Goal: Check status: Check status

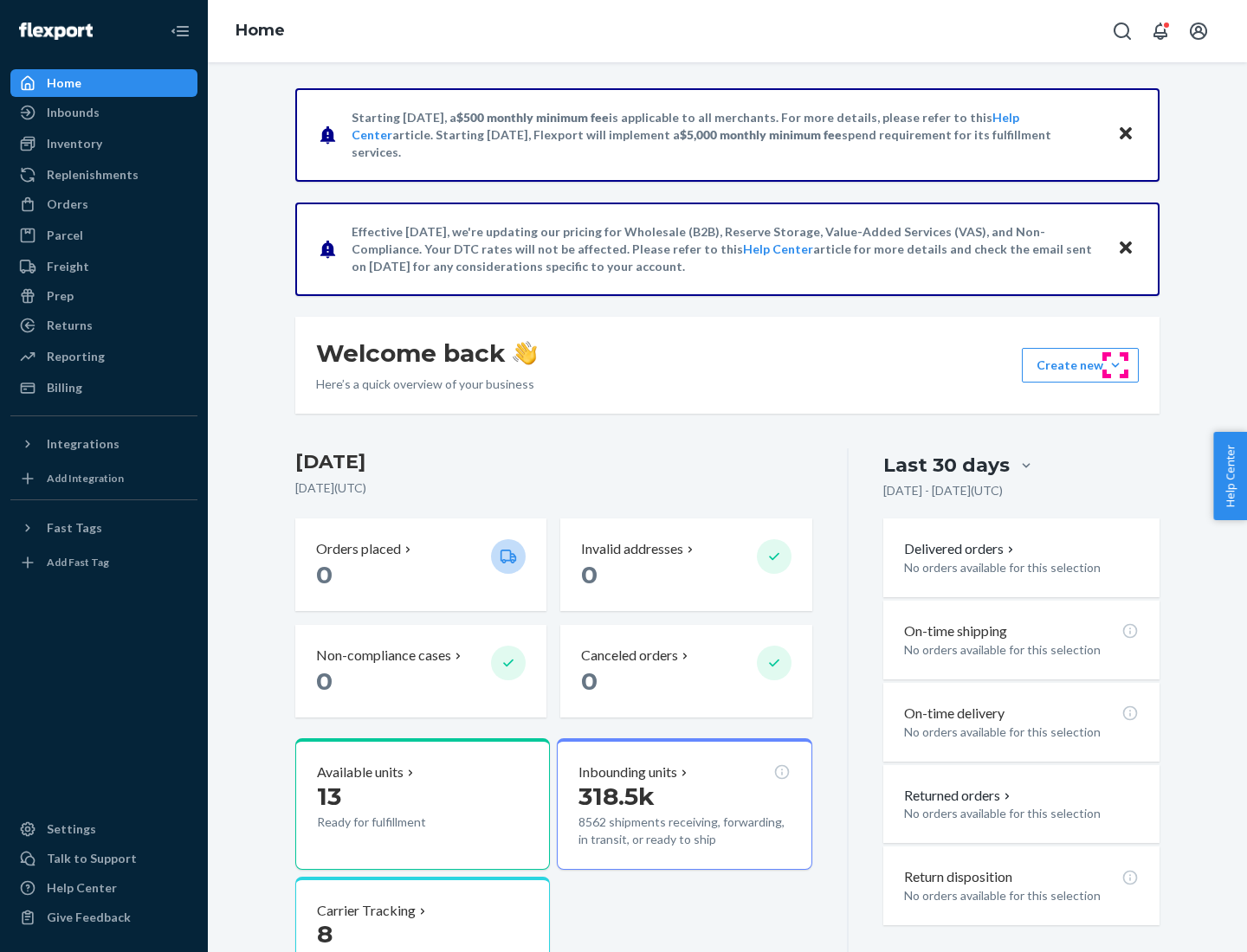
click at [1115, 366] on button "Create new Create new inbound Create new order Create new product" at bounding box center [1080, 366] width 117 height 35
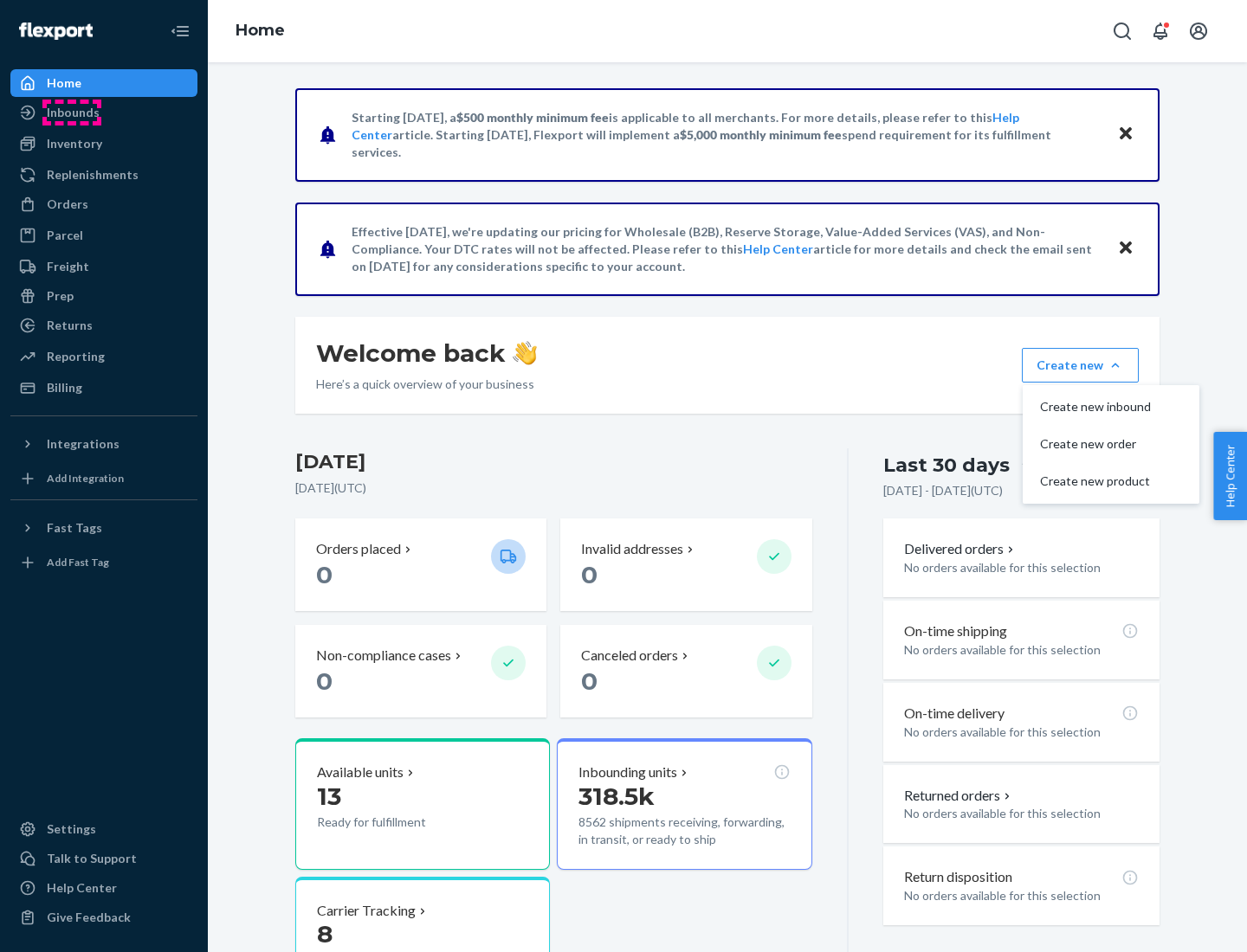
click at [72, 112] on div "Inbounds" at bounding box center [73, 112] width 53 height 17
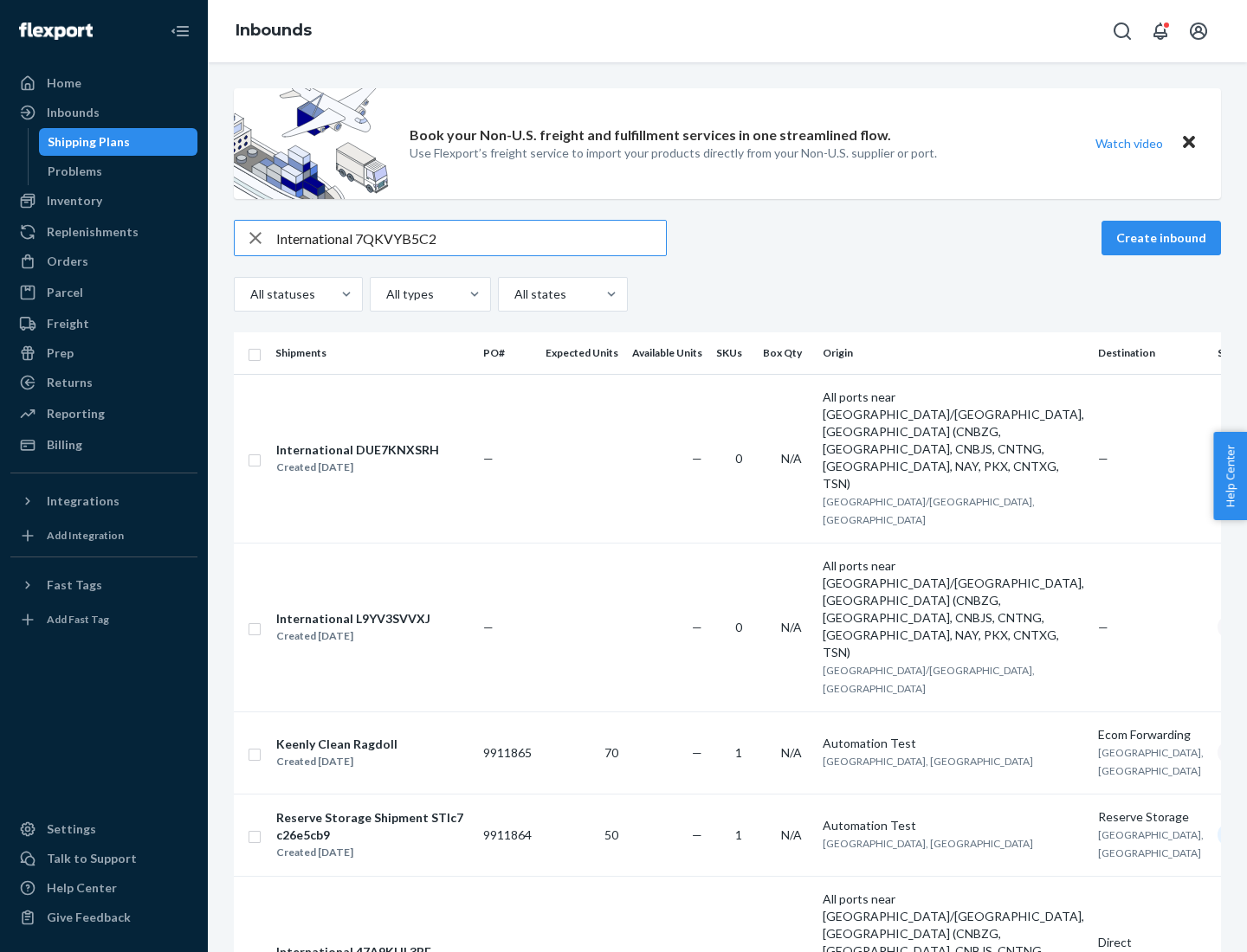
type input "International 7QKVYB5C29"
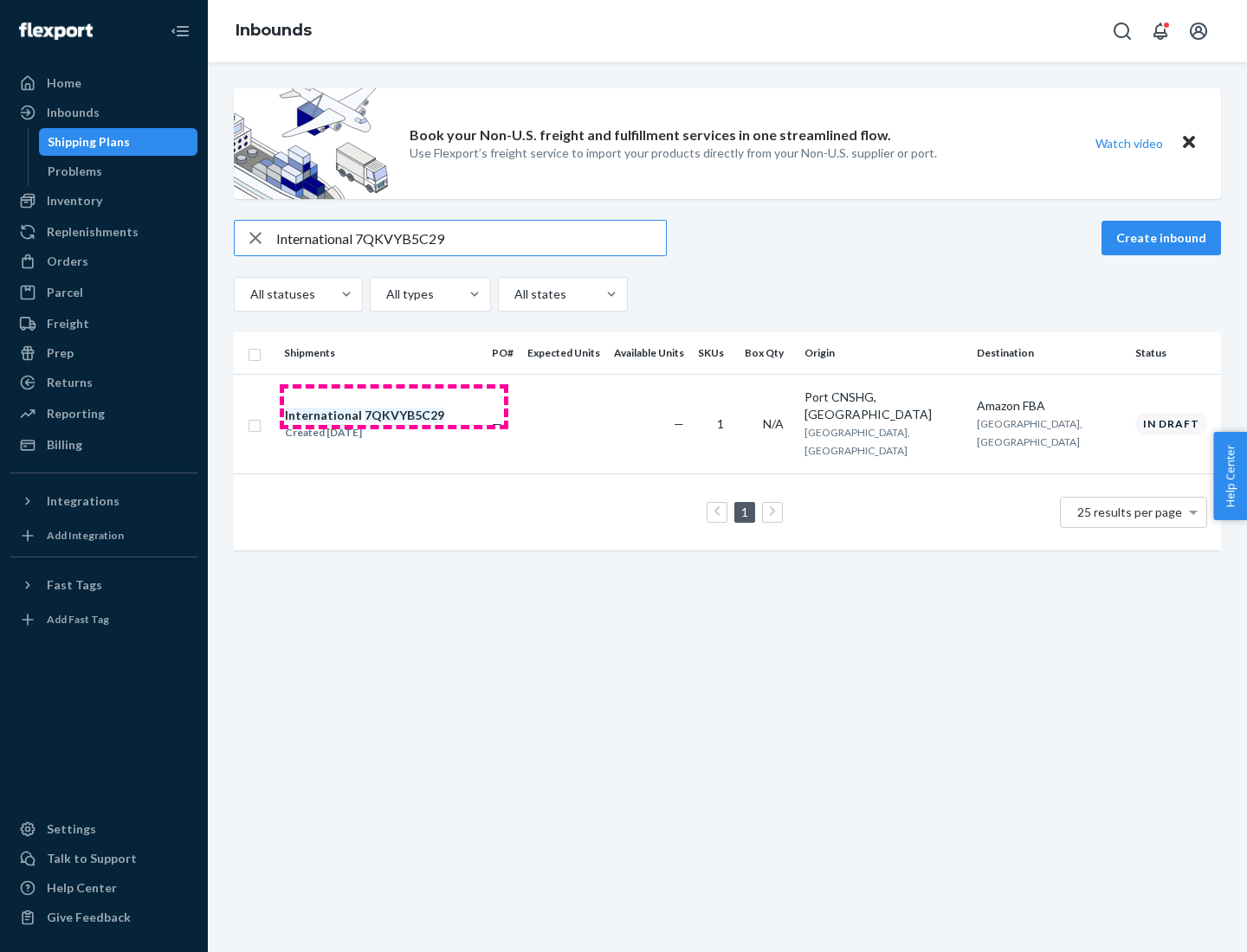
click at [394, 425] on div "Created [DATE]" at bounding box center [364, 433] width 160 height 17
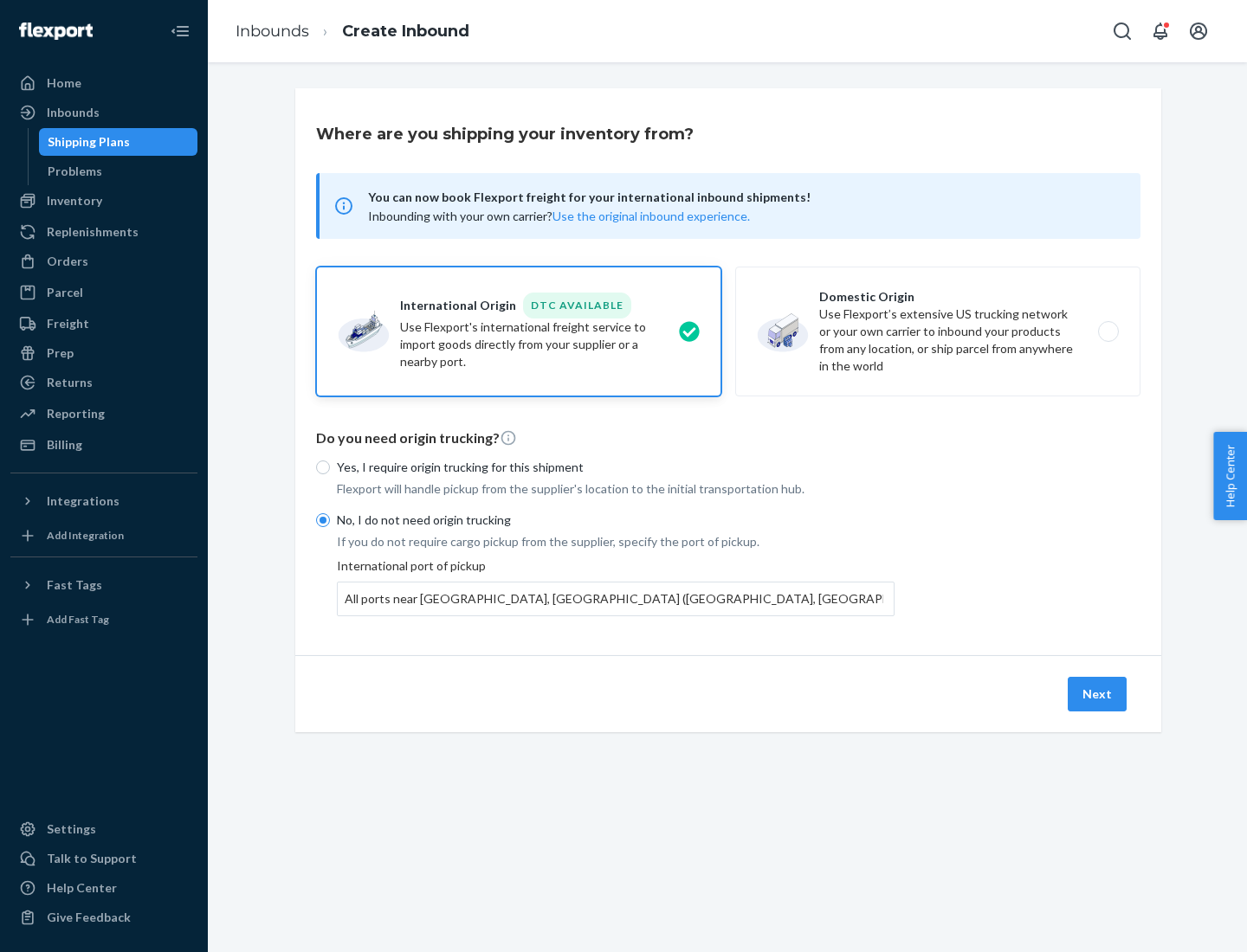
click at [1098, 694] on button "Next" at bounding box center [1096, 695] width 59 height 35
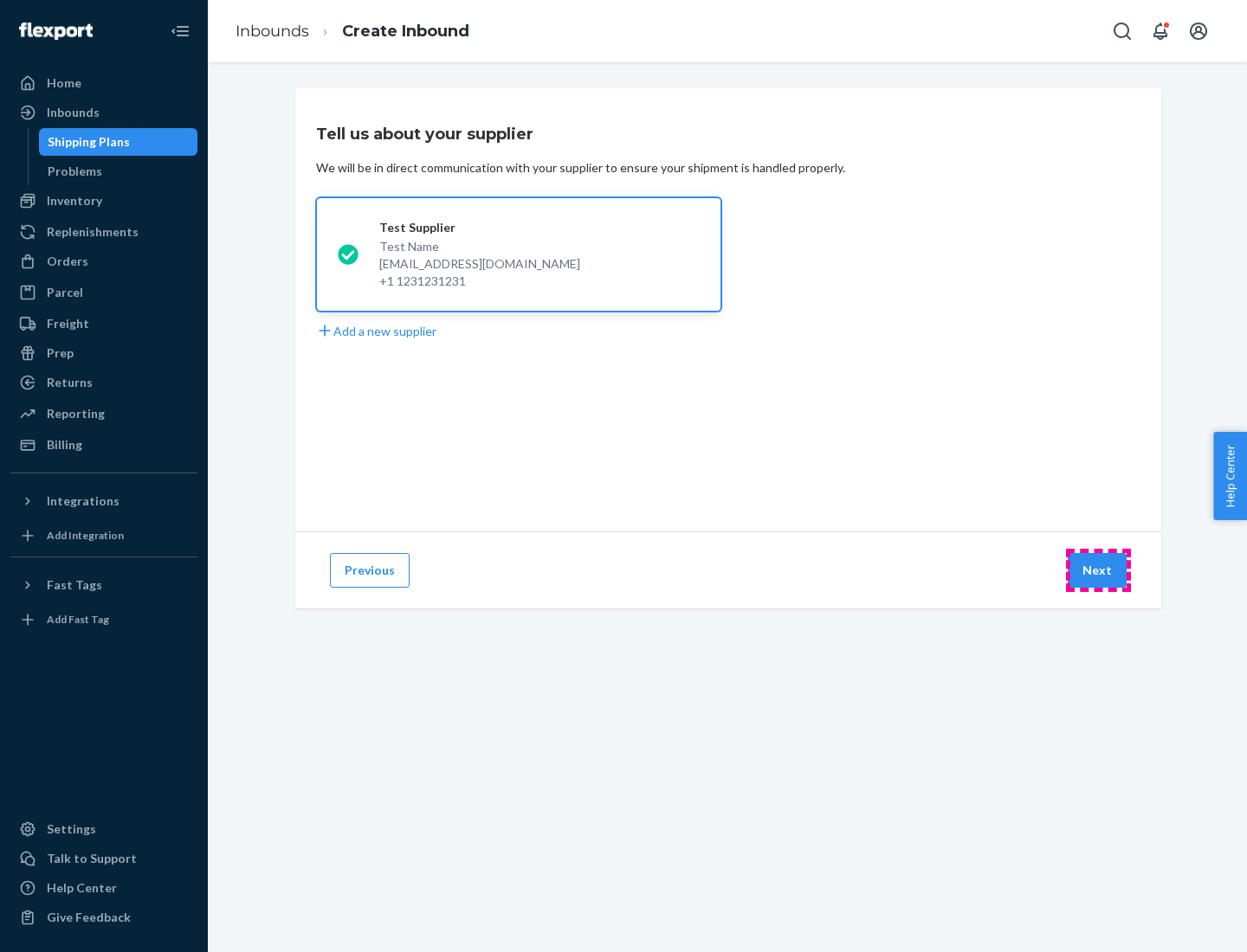
click at [1098, 571] on button "Next" at bounding box center [1096, 571] width 59 height 35
